Goal: Information Seeking & Learning: Find specific fact

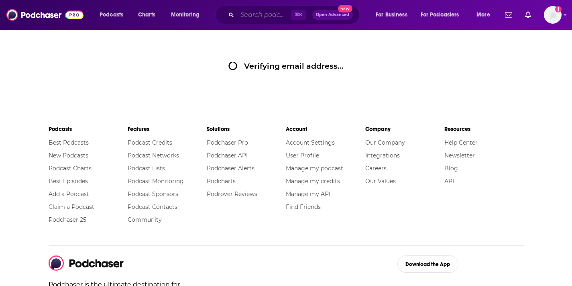
click at [244, 12] on input "Search podcasts, credits, & more..." at bounding box center [264, 14] width 54 height 13
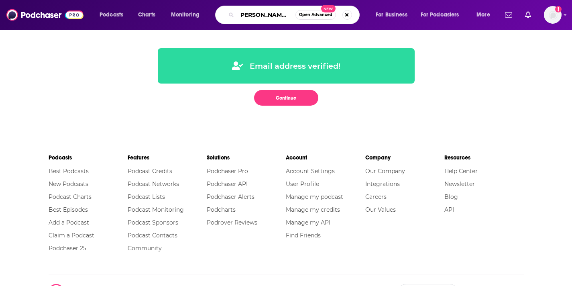
scroll to position [0, 8]
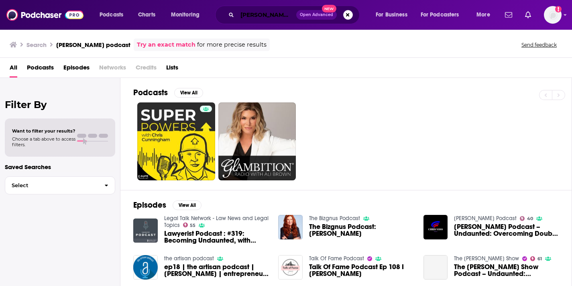
click at [275, 15] on input "[PERSON_NAME] podcast" at bounding box center [266, 14] width 59 height 13
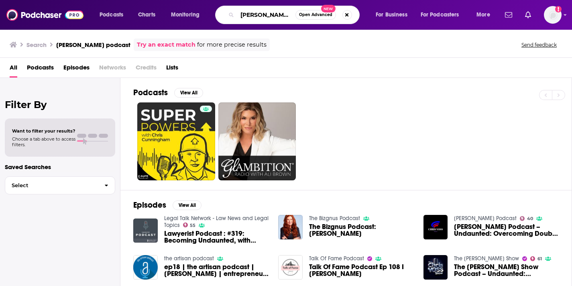
scroll to position [0, 8]
drag, startPoint x: 277, startPoint y: 15, endPoint x: 317, endPoint y: 15, distance: 39.7
click at [317, 15] on div "[PERSON_NAME] podcast Open Advanced New" at bounding box center [287, 15] width 145 height 18
type input "[PERSON_NAME]"
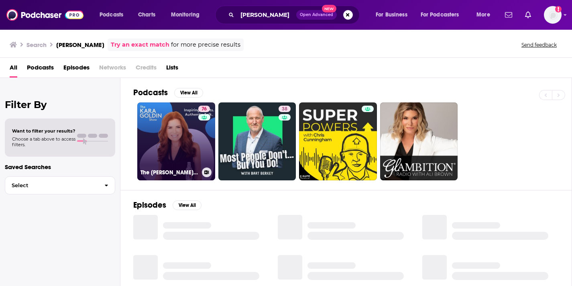
click at [196, 140] on link "76 The [PERSON_NAME] Show" at bounding box center [176, 141] width 78 height 78
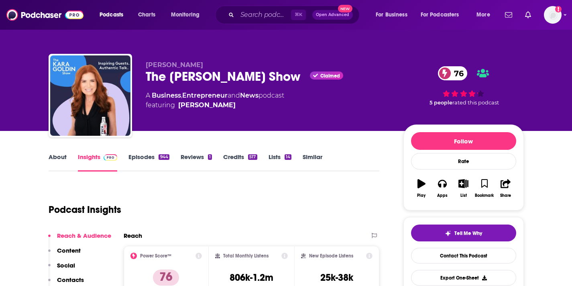
scroll to position [131, 0]
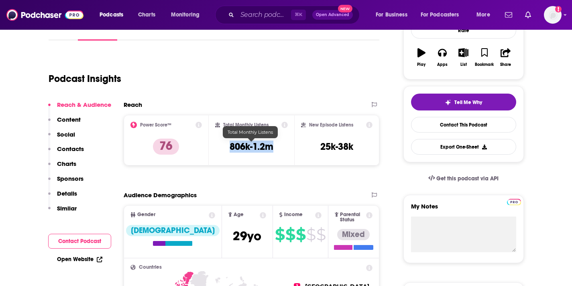
drag, startPoint x: 231, startPoint y: 149, endPoint x: 280, endPoint y: 151, distance: 49.0
click at [281, 151] on div "Total Monthly Listens 806k-1.2m" at bounding box center [251, 140] width 73 height 37
copy h3 "806k-1.2m"
